Goal: Task Accomplishment & Management: Use online tool/utility

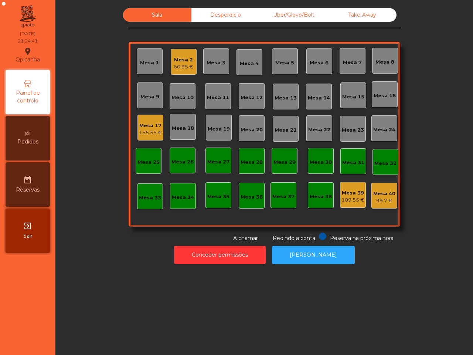
click at [180, 95] on div "Mesa 10" at bounding box center [182, 97] width 22 height 7
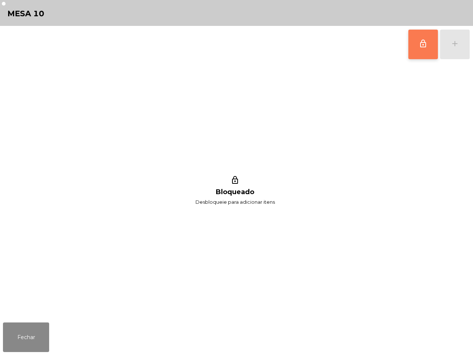
click at [428, 45] on button "lock_outline" at bounding box center [423, 45] width 30 height 30
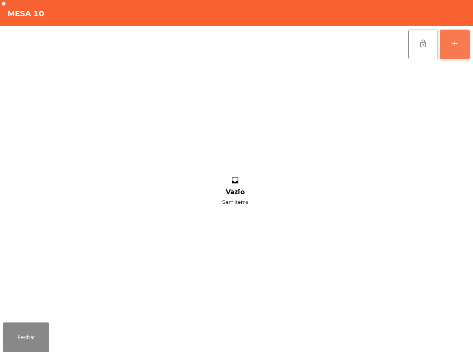
click at [451, 48] on button "add" at bounding box center [455, 45] width 30 height 30
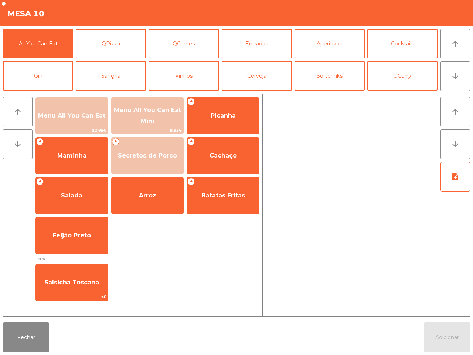
click at [69, 123] on span "Menu All You Can Eat" at bounding box center [72, 116] width 72 height 20
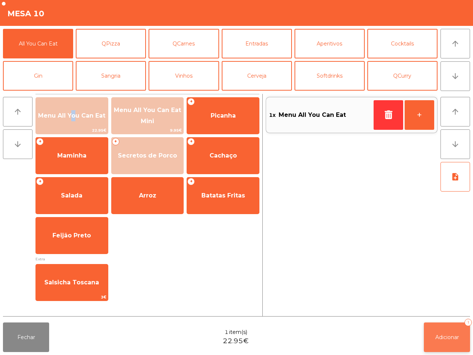
click at [431, 335] on button "Adicionar 1" at bounding box center [447, 337] width 46 height 30
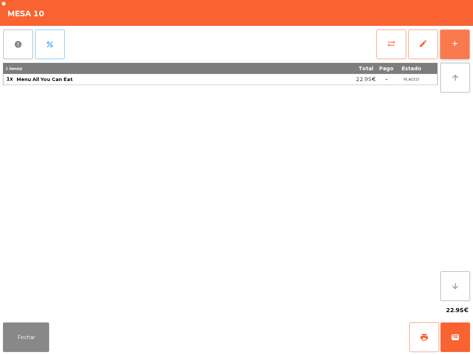
click at [459, 43] on div "add" at bounding box center [454, 43] width 9 height 9
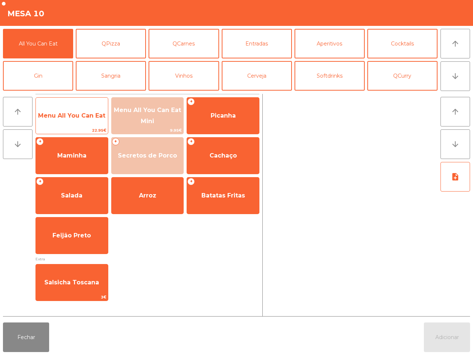
click at [64, 113] on span "Menu All You Can Eat" at bounding box center [71, 115] width 67 height 7
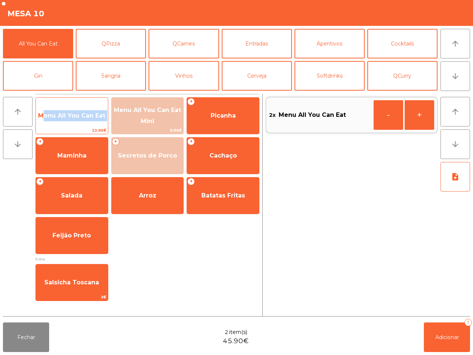
click at [64, 113] on span "Menu All You Can Eat" at bounding box center [71, 115] width 67 height 7
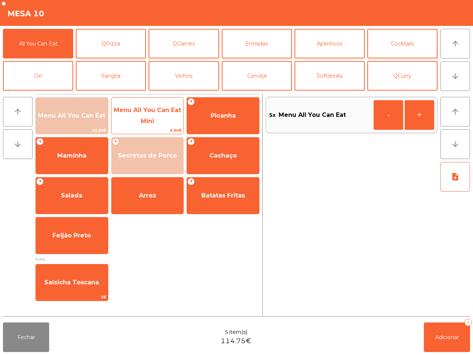
click at [139, 114] on span "Menu All You Can Eat Mini" at bounding box center [148, 115] width 72 height 31
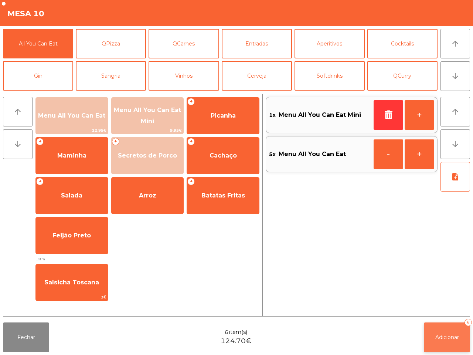
click at [451, 336] on span "Adicionar" at bounding box center [447, 337] width 24 height 7
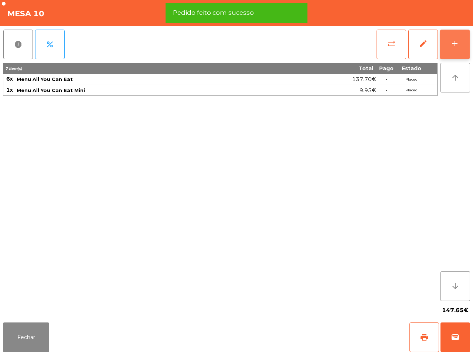
click at [457, 39] on div "add" at bounding box center [454, 43] width 9 height 9
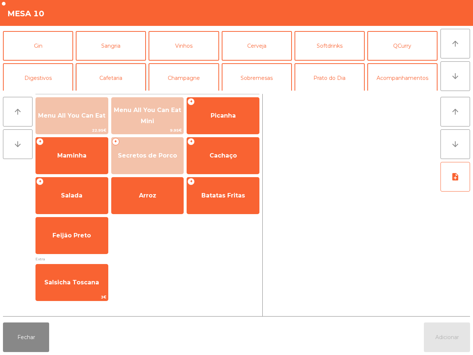
scroll to position [46, 0]
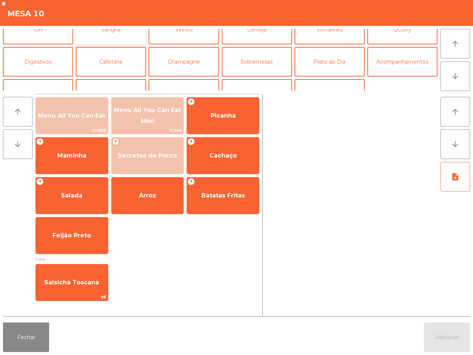
click at [113, 32] on button "Sangria" at bounding box center [111, 30] width 70 height 30
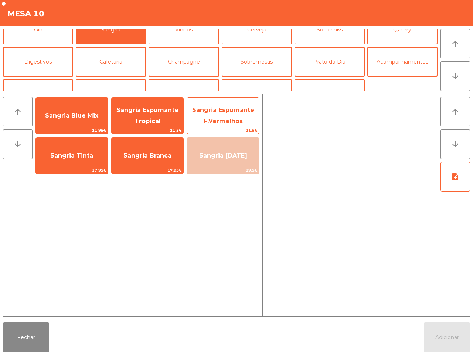
click at [220, 110] on span "Sangria Espumante F.Vermelhos" at bounding box center [223, 115] width 62 height 18
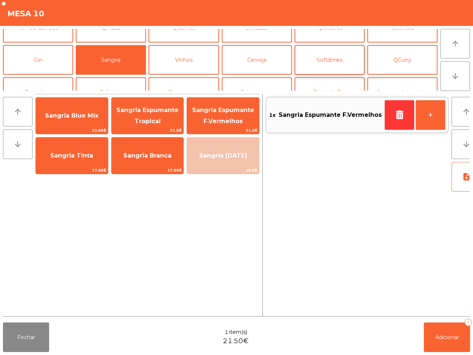
scroll to position [0, 0]
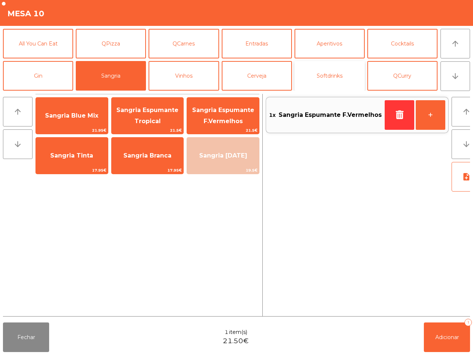
click at [335, 75] on button "Softdrinks" at bounding box center [329, 76] width 70 height 30
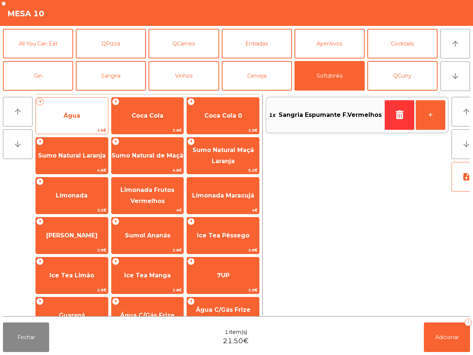
click at [69, 119] on span "Água" at bounding box center [72, 116] width 72 height 20
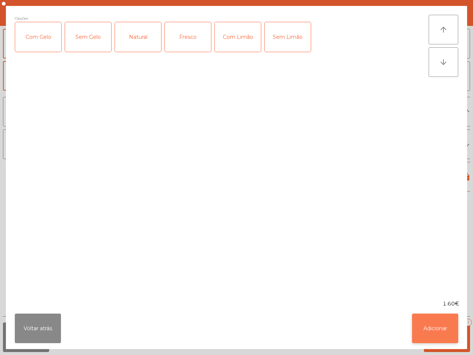
click at [437, 331] on button "Adicionar" at bounding box center [435, 328] width 46 height 30
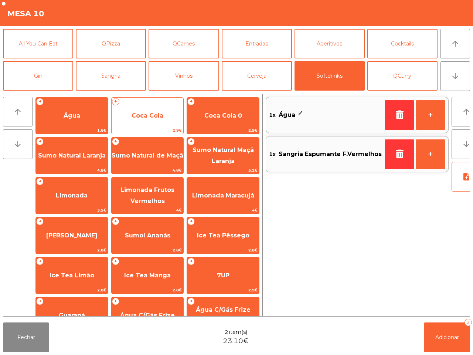
click at [157, 117] on span "Coca Cola" at bounding box center [148, 115] width 32 height 7
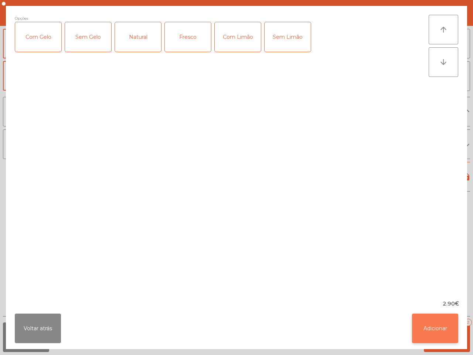
click at [429, 326] on button "Adicionar" at bounding box center [435, 328] width 46 height 30
click at [429, 326] on button "Adicionar 2" at bounding box center [447, 337] width 46 height 30
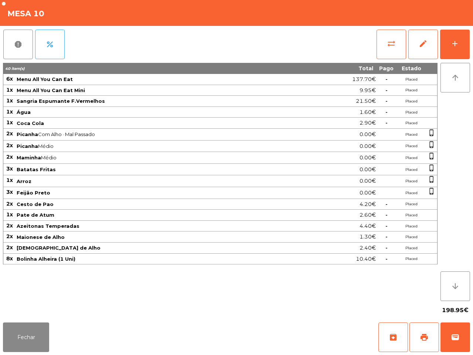
drag, startPoint x: 246, startPoint y: 198, endPoint x: 243, endPoint y: 193, distance: 5.5
click at [245, 196] on td "Feijão Preto" at bounding box center [157, 193] width 283 height 12
click at [41, 327] on button "Fechar" at bounding box center [26, 337] width 46 height 30
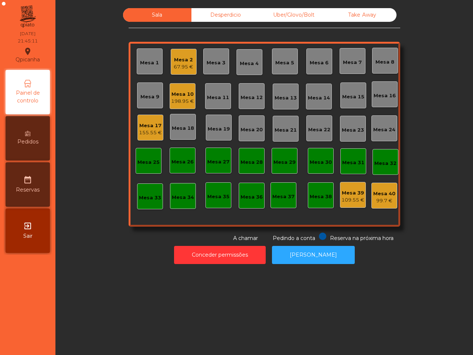
click at [171, 71] on div "Mesa 2 67.95 €" at bounding box center [184, 62] width 26 height 26
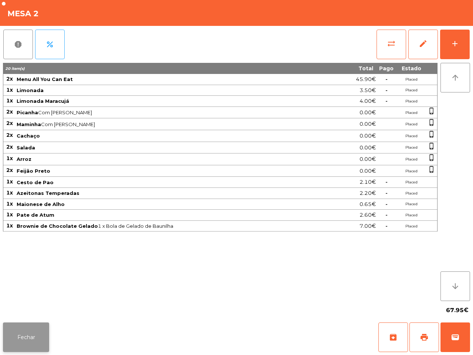
click at [41, 327] on button "Fechar" at bounding box center [26, 337] width 46 height 30
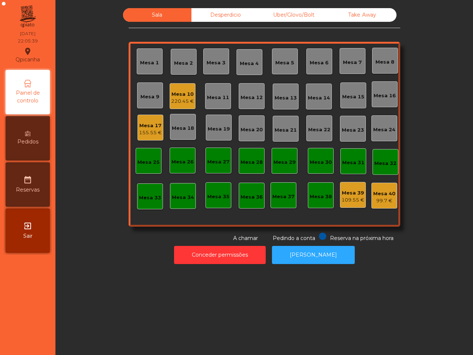
click at [152, 122] on div "Mesa 17" at bounding box center [150, 125] width 23 height 7
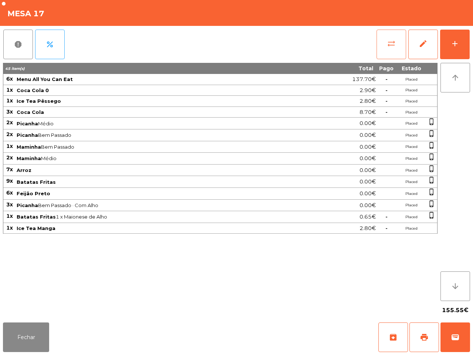
click at [389, 42] on span "sync_alt" at bounding box center [391, 43] width 9 height 9
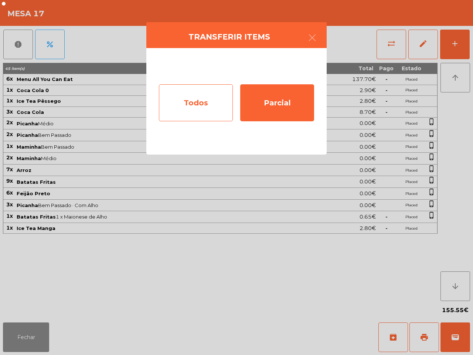
click at [193, 101] on div "Todos" at bounding box center [196, 102] width 74 height 37
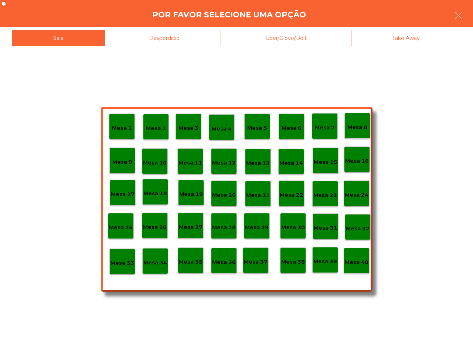
click at [360, 260] on p "Mesa 40" at bounding box center [357, 262] width 24 height 8
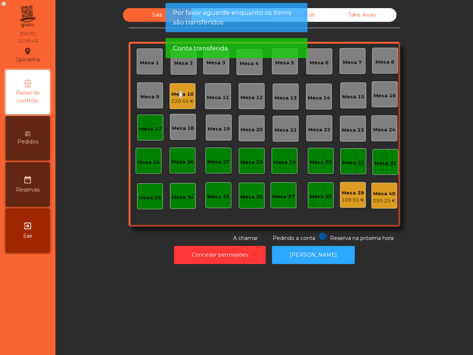
click at [174, 91] on div "Mesa 10" at bounding box center [182, 94] width 23 height 7
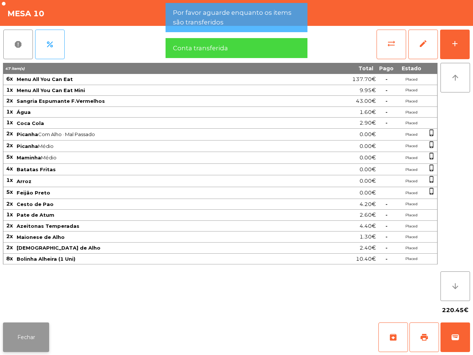
click at [36, 337] on button "Fechar" at bounding box center [26, 337] width 46 height 30
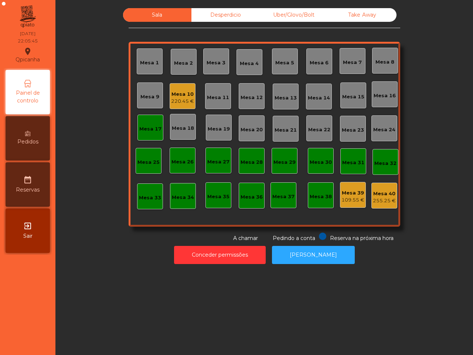
click at [142, 125] on div "Mesa 17" at bounding box center [150, 128] width 22 height 7
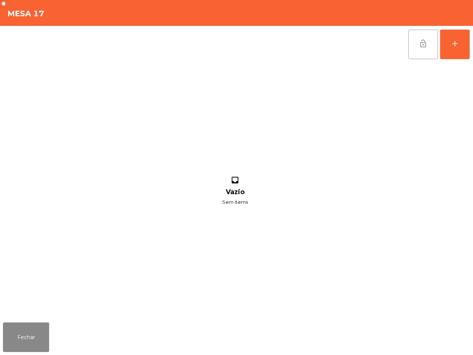
click at [430, 47] on button "lock_open" at bounding box center [423, 45] width 30 height 30
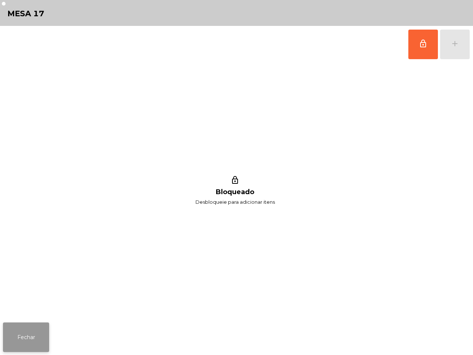
click at [28, 336] on button "Fechar" at bounding box center [26, 337] width 46 height 30
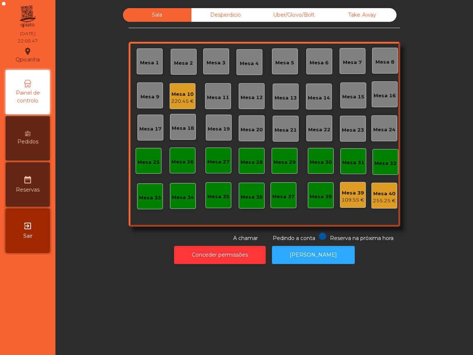
click at [345, 202] on div "109.55 €" at bounding box center [352, 199] width 23 height 7
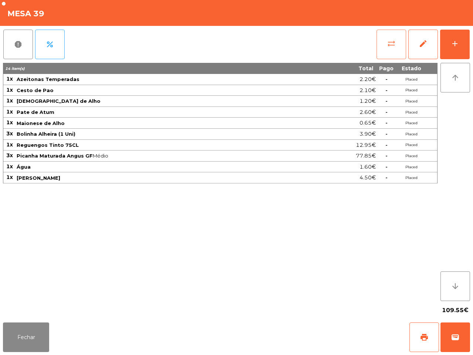
click at [388, 40] on span "sync_alt" at bounding box center [391, 43] width 9 height 9
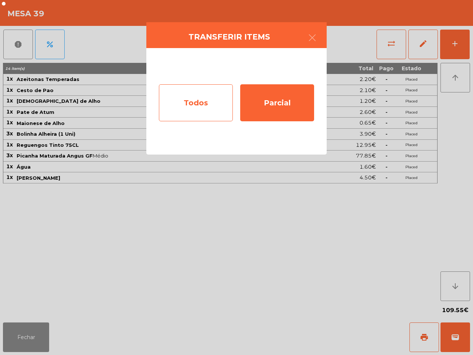
click at [195, 98] on div "Todos" at bounding box center [196, 102] width 74 height 37
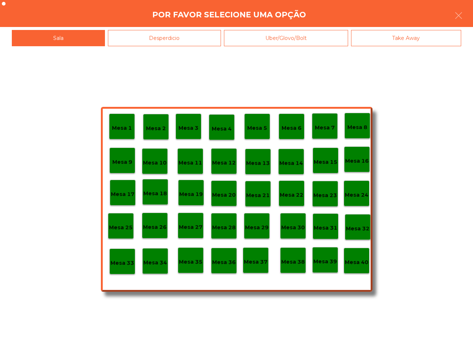
click at [350, 256] on div "Mesa 40" at bounding box center [357, 260] width 24 height 11
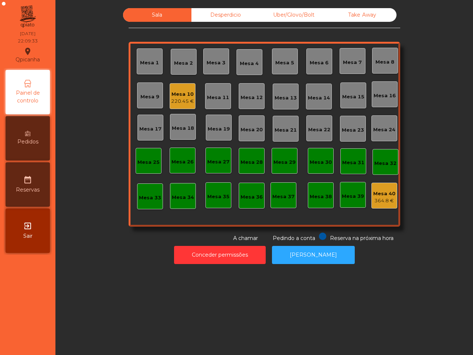
click at [176, 98] on div "220.45 €" at bounding box center [182, 101] width 23 height 7
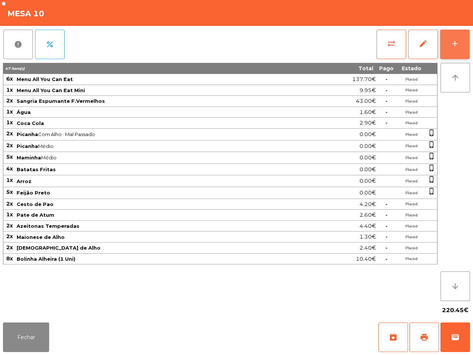
click at [455, 36] on button "add" at bounding box center [455, 45] width 30 height 30
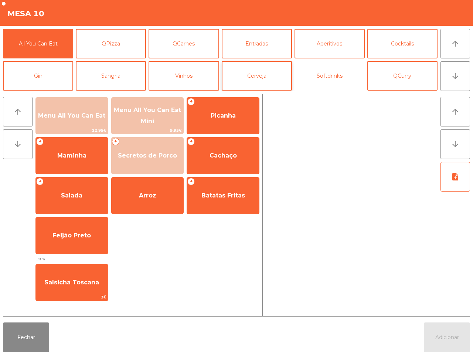
click at [330, 74] on button "Softdrinks" at bounding box center [329, 76] width 70 height 30
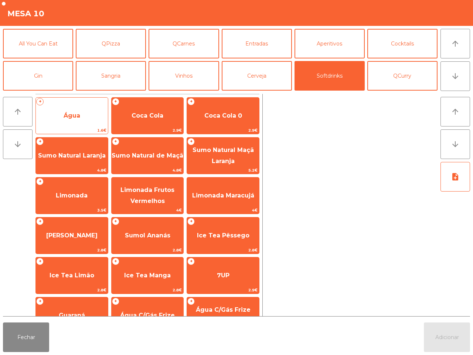
click at [71, 103] on div "+ Água 1.6€" at bounding box center [71, 115] width 73 height 37
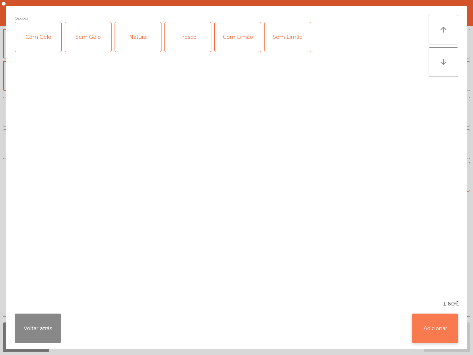
click at [444, 333] on button "Adicionar" at bounding box center [435, 328] width 46 height 30
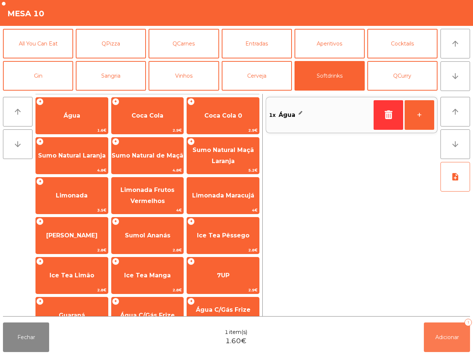
drag, startPoint x: 444, startPoint y: 333, endPoint x: 432, endPoint y: 330, distance: 13.0
click at [444, 334] on span "Adicionar" at bounding box center [447, 337] width 24 height 7
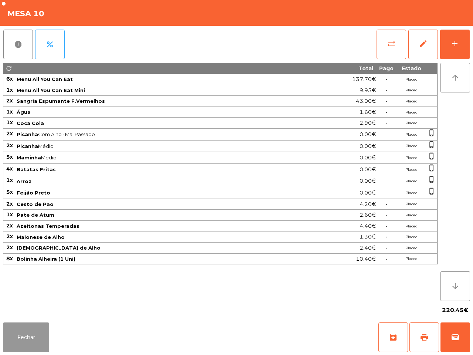
click at [31, 329] on button "Fechar" at bounding box center [26, 337] width 46 height 30
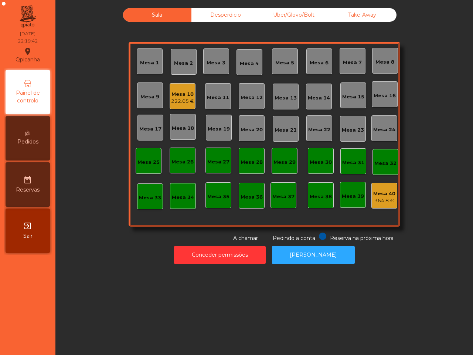
drag, startPoint x: 28, startPoint y: 320, endPoint x: 30, endPoint y: 310, distance: 10.7
click at [28, 317] on nav "[GEOGRAPHIC_DATA] location_on [DATE] 22:19:42 Painel de controlo Pedidos date_r…" at bounding box center [27, 177] width 55 height 355
click at [171, 95] on div "Mesa 10" at bounding box center [182, 94] width 23 height 7
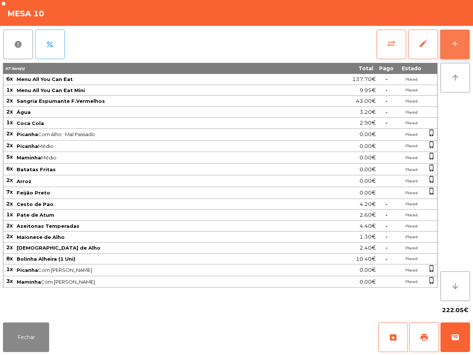
click at [459, 44] on div "add" at bounding box center [454, 43] width 9 height 9
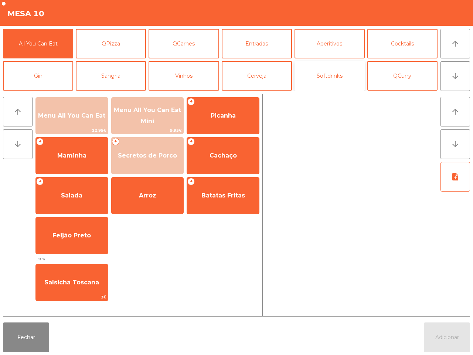
click at [311, 79] on button "Softdrinks" at bounding box center [329, 76] width 70 height 30
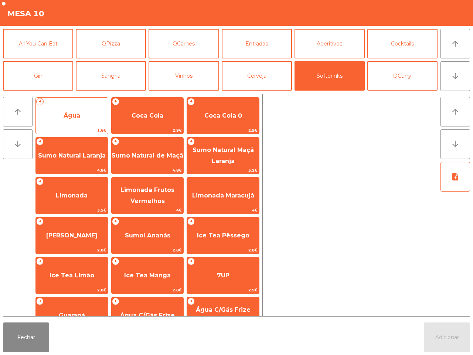
click at [91, 122] on span "Água" at bounding box center [72, 116] width 72 height 20
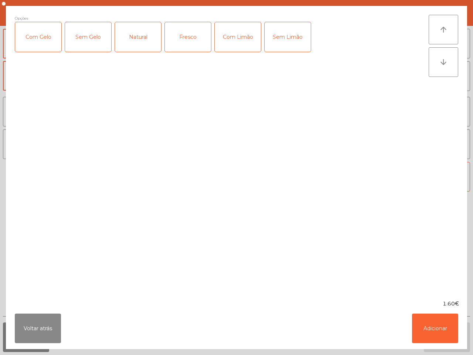
click at [187, 34] on div "Fresco" at bounding box center [188, 37] width 46 height 30
click at [425, 326] on button "Adicionar" at bounding box center [435, 328] width 46 height 30
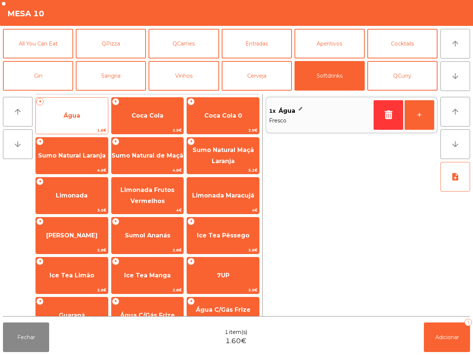
click at [89, 119] on span "Água" at bounding box center [72, 116] width 72 height 20
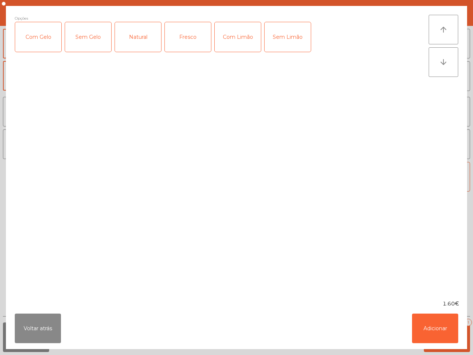
click at [183, 34] on div "Fresco" at bounding box center [188, 37] width 46 height 30
click at [435, 333] on button "Adicionar" at bounding box center [435, 328] width 46 height 30
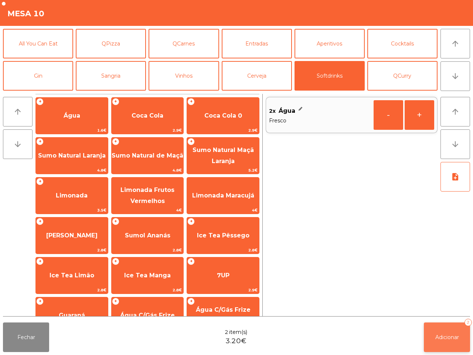
click at [442, 339] on span "Adicionar" at bounding box center [447, 337] width 24 height 7
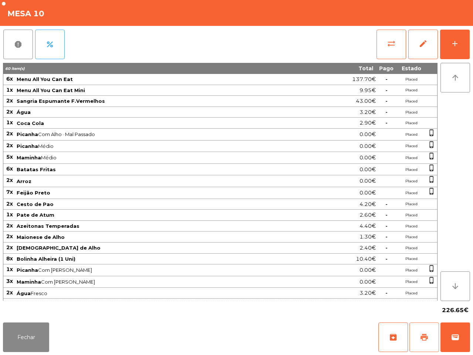
click at [418, 342] on button "print" at bounding box center [424, 337] width 30 height 30
